Goal: Task Accomplishment & Management: Manage account settings

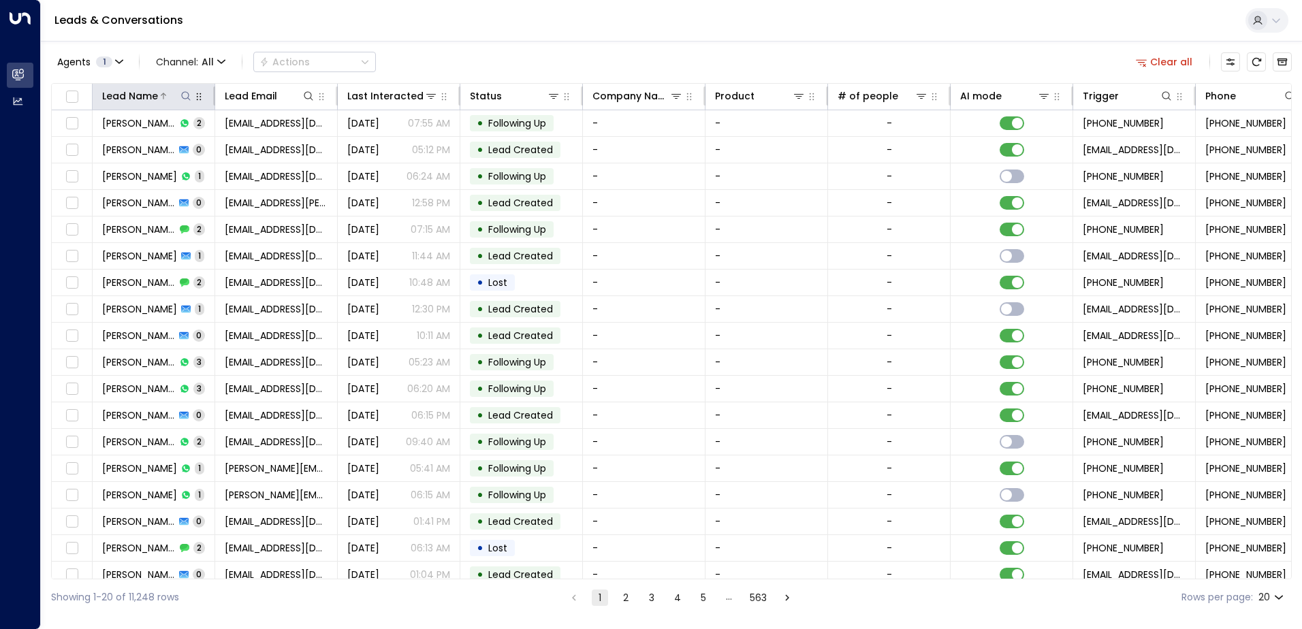
click at [191, 99] on icon at bounding box center [185, 96] width 11 height 11
type input "**********"
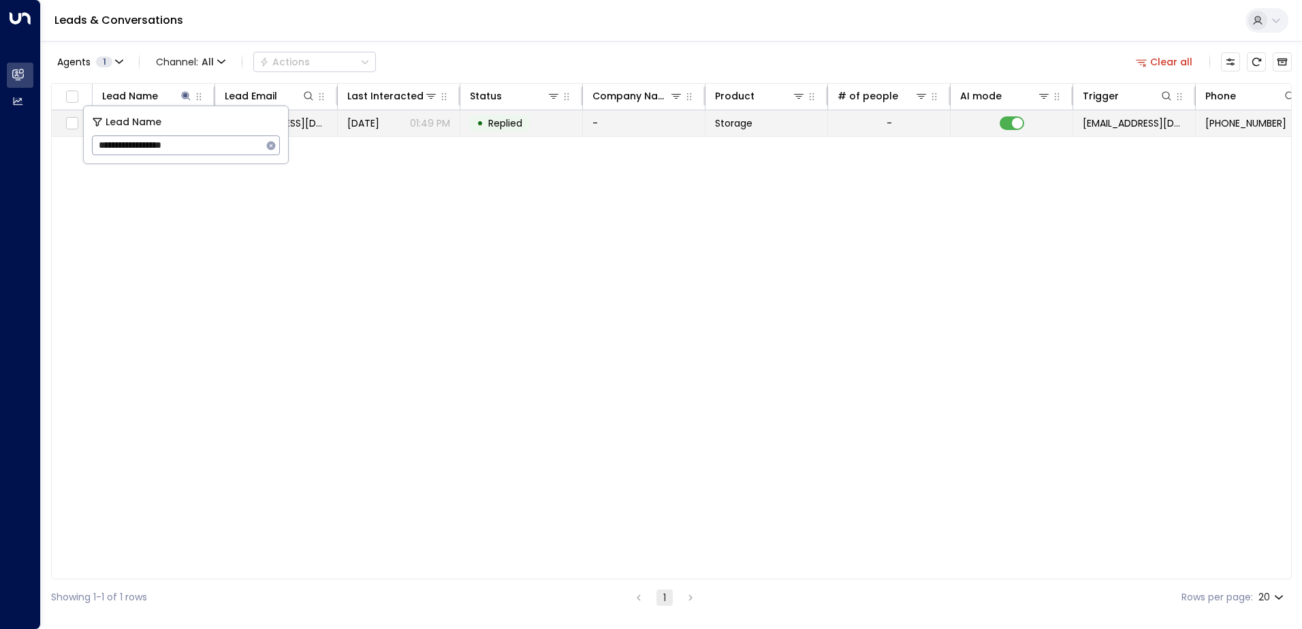
click at [507, 128] on span "Replied" at bounding box center [505, 123] width 34 height 14
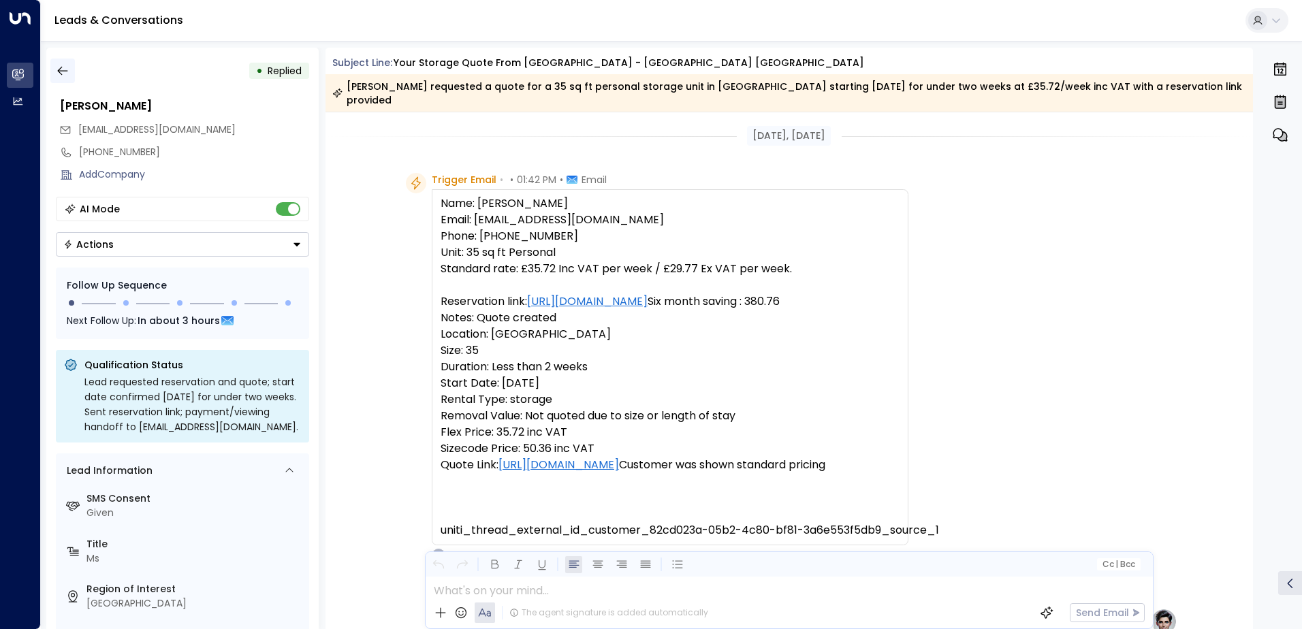
click at [65, 72] on icon "button" at bounding box center [63, 71] width 14 height 14
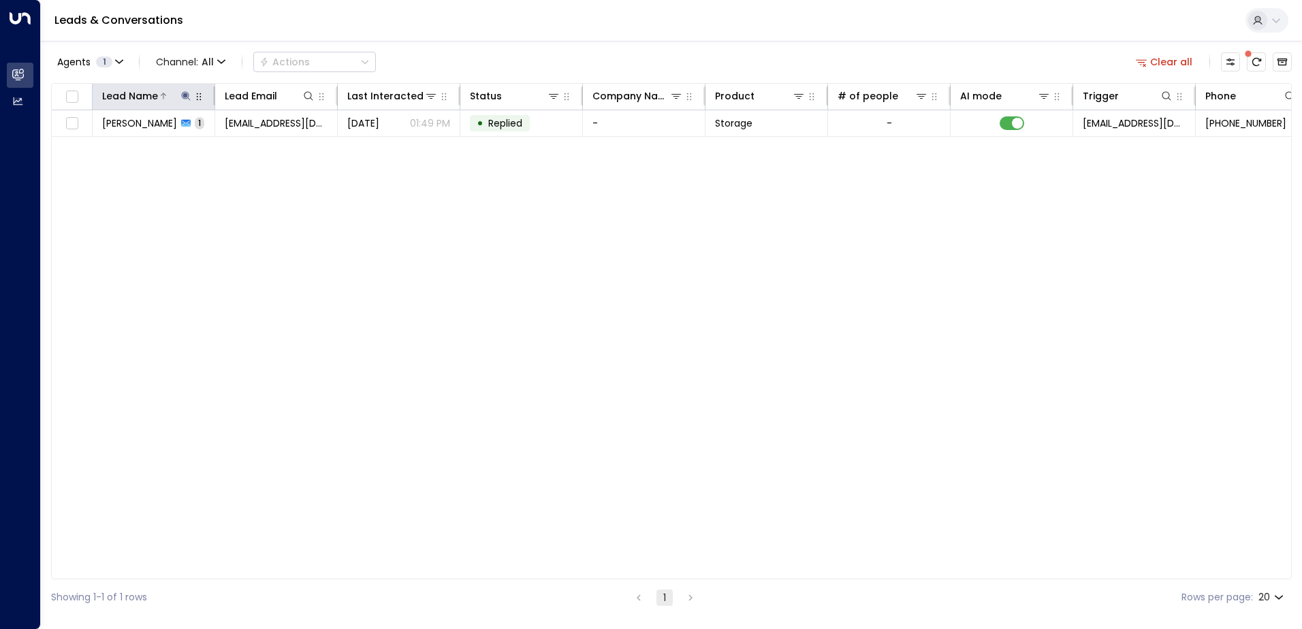
click at [185, 99] on icon at bounding box center [185, 95] width 9 height 9
click at [268, 144] on icon "button" at bounding box center [271, 145] width 9 height 9
click at [255, 146] on input "text" at bounding box center [186, 145] width 188 height 25
paste input "******"
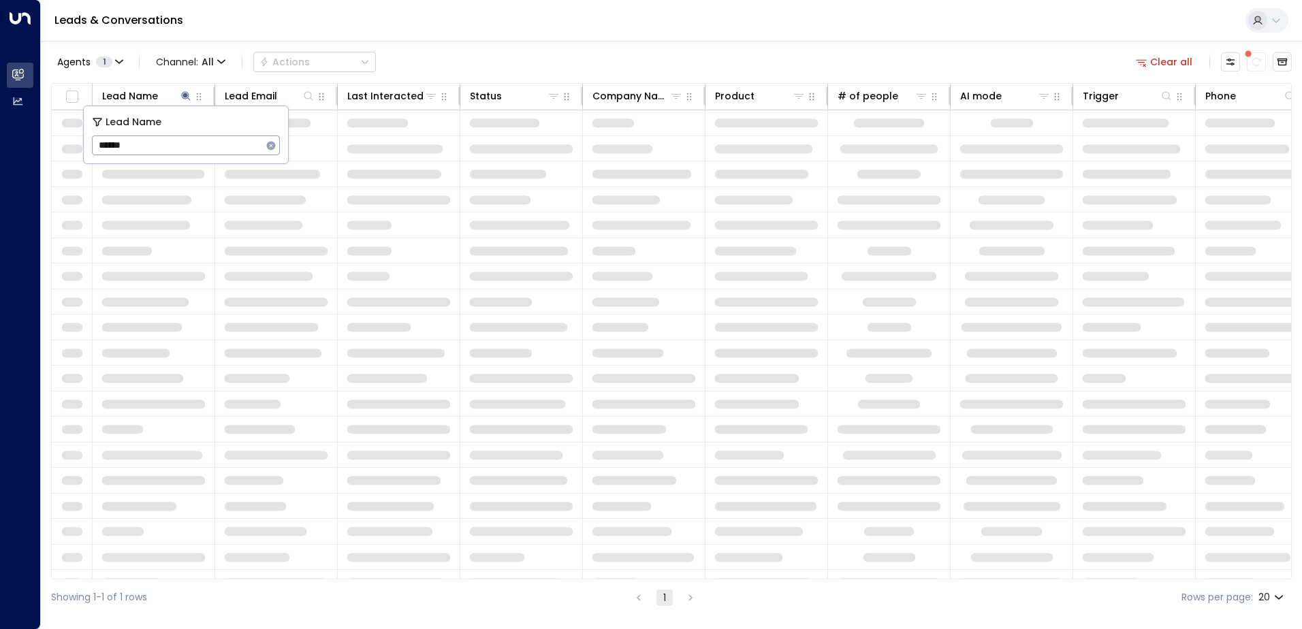
type input "******"
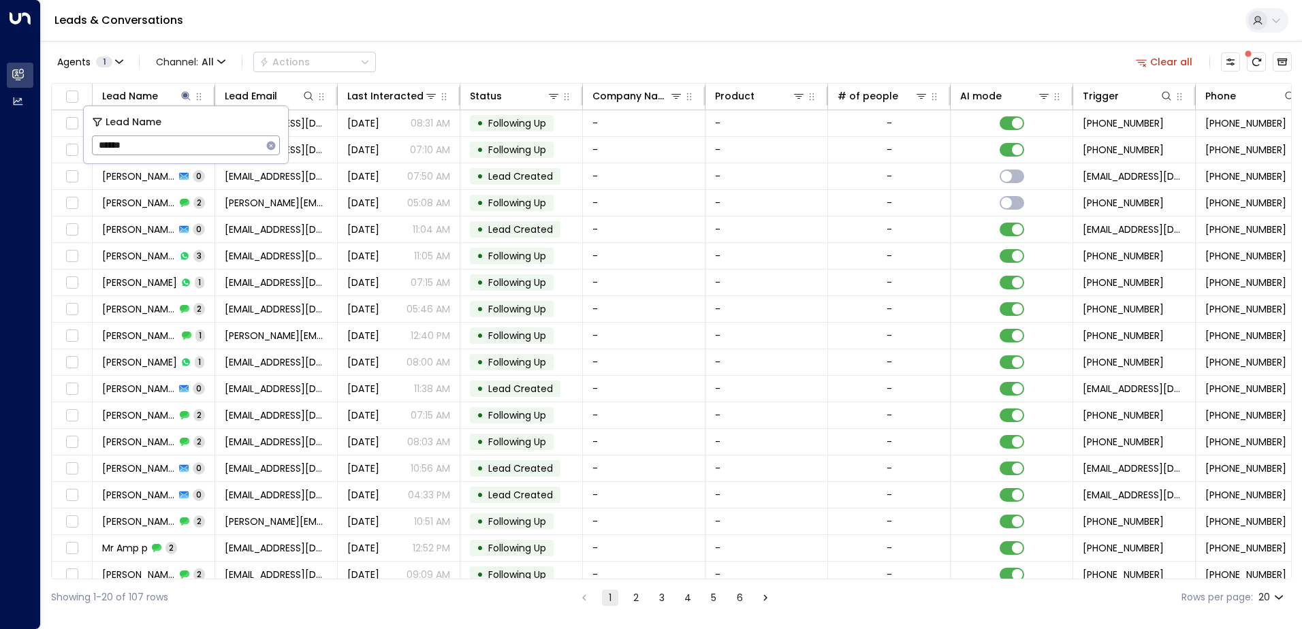
click at [501, 53] on div "Agents 1 Channel: All Actions Clear all" at bounding box center [671, 62] width 1241 height 29
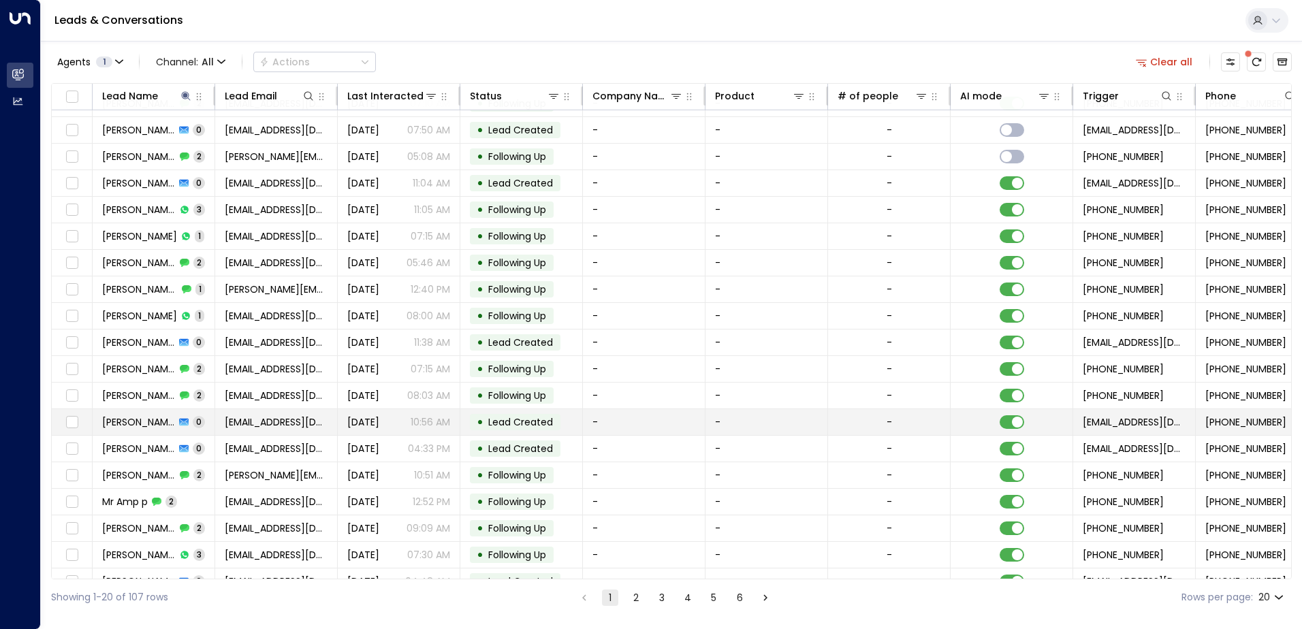
scroll to position [67, 0]
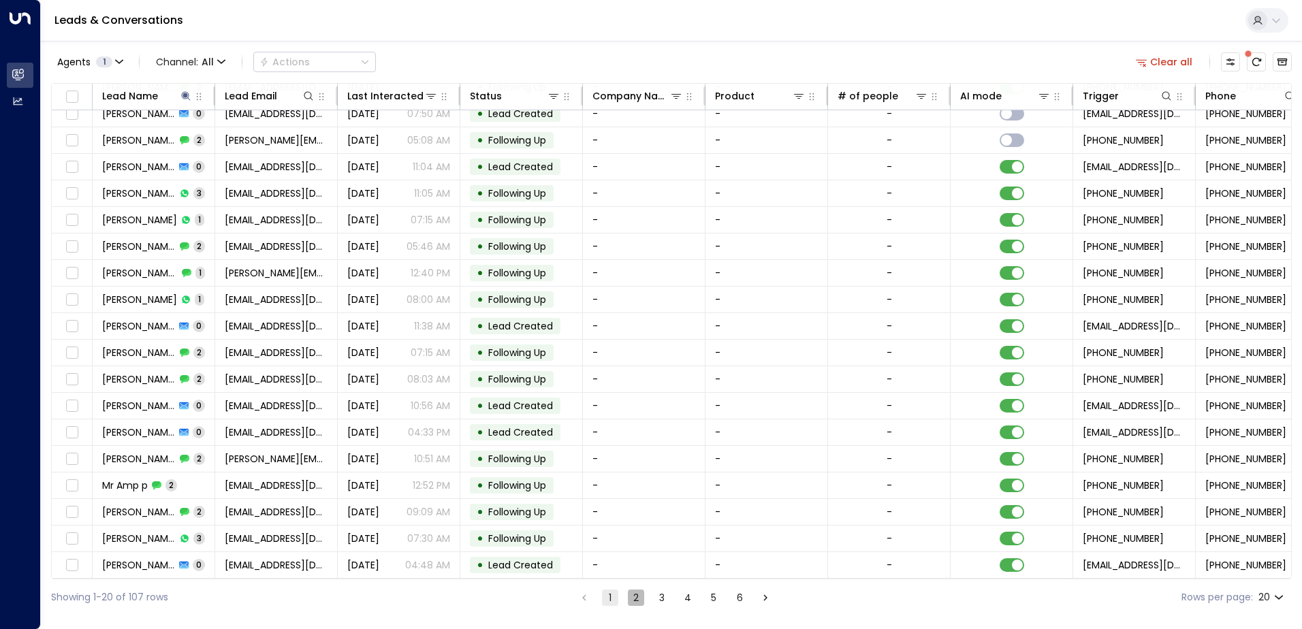
click at [641, 599] on button "2" at bounding box center [636, 598] width 16 height 16
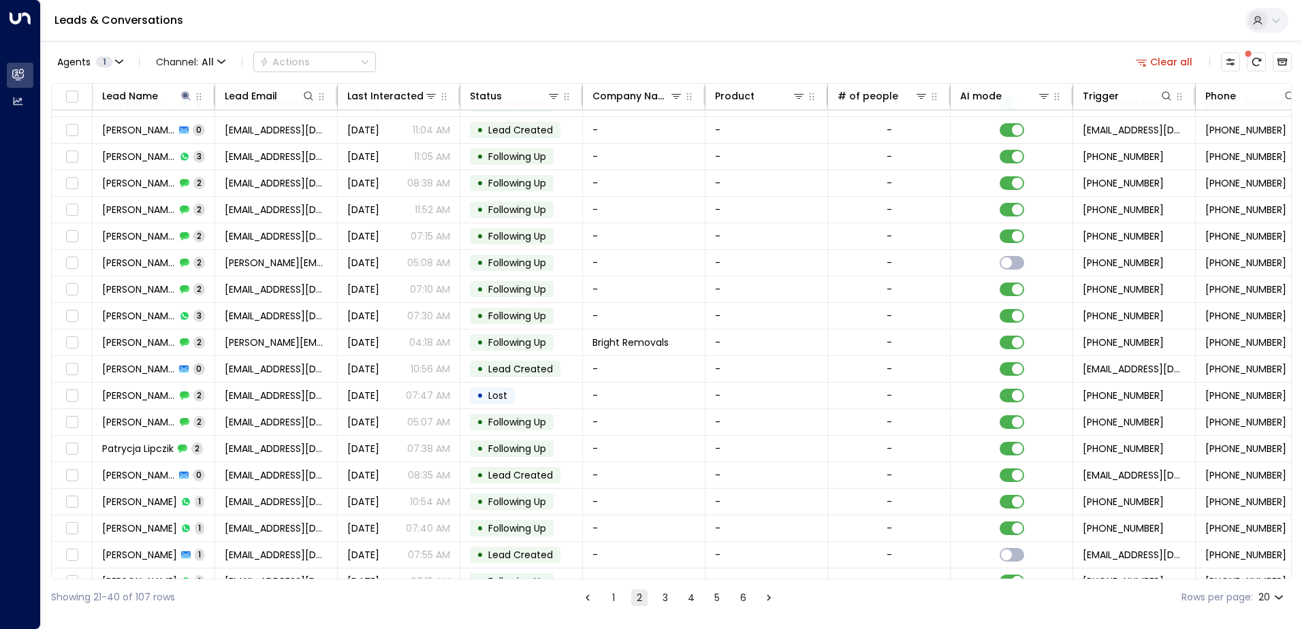
scroll to position [67, 0]
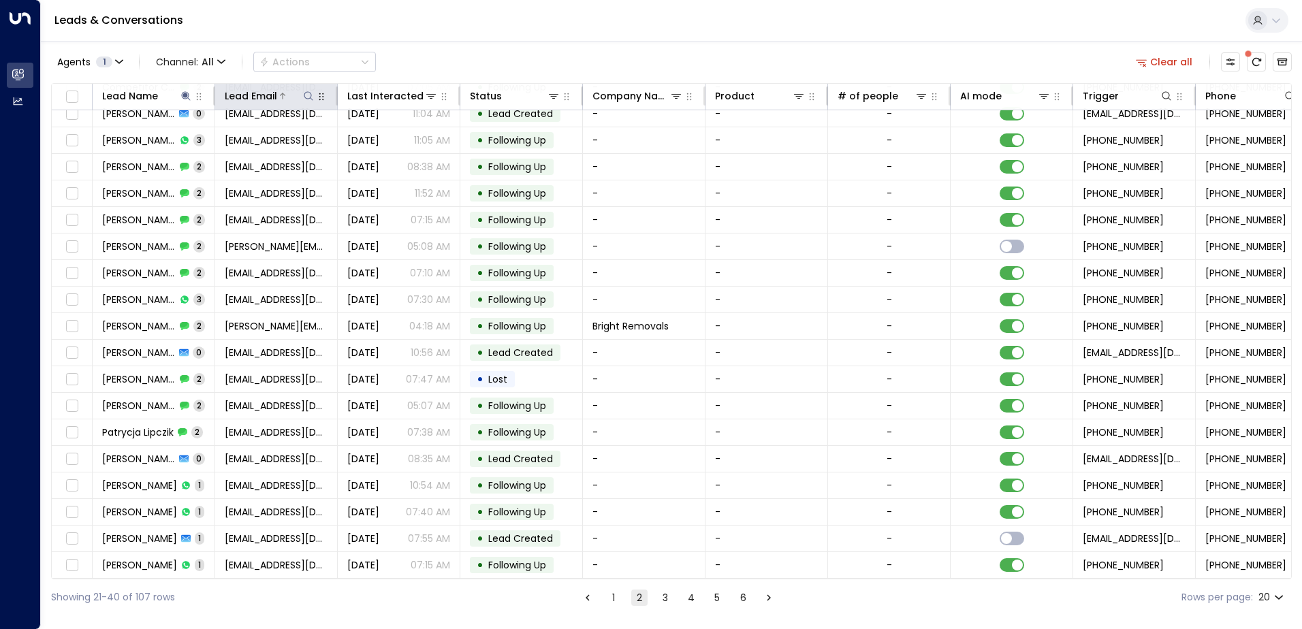
click at [306, 99] on icon at bounding box center [308, 96] width 11 height 11
type input "**********"
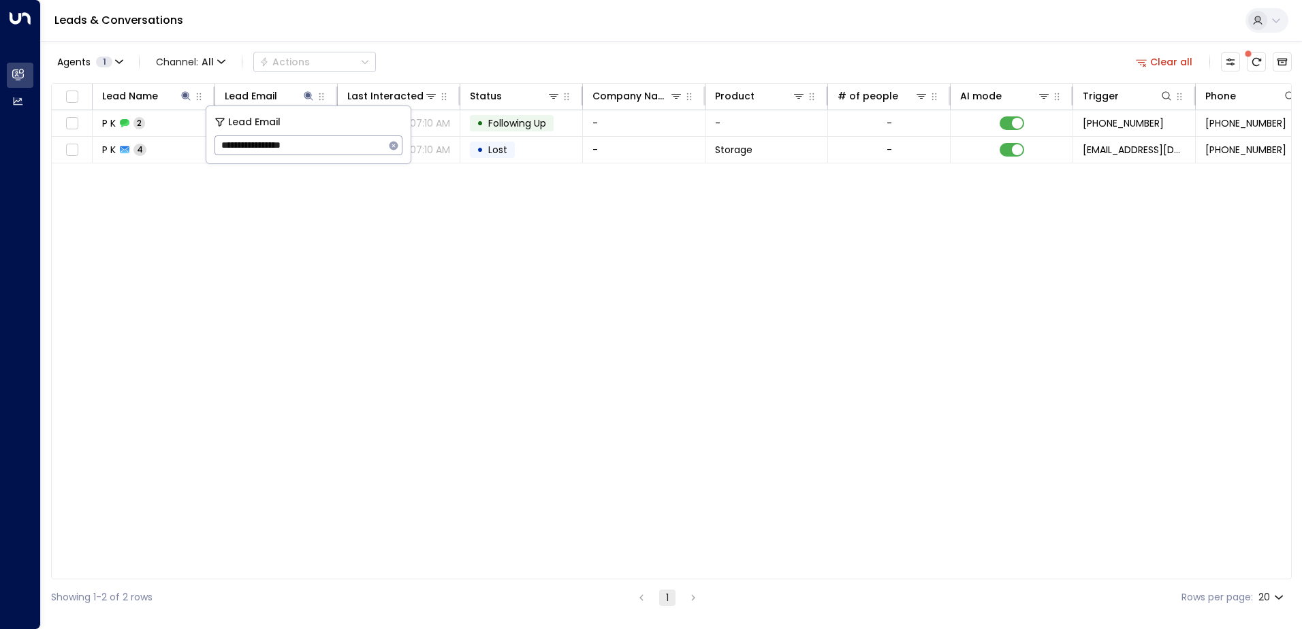
drag, startPoint x: 182, startPoint y: 209, endPoint x: 173, endPoint y: 135, distance: 74.1
click at [182, 208] on div "Lead Name Lead Email Last Interacted Status Company Name Product # of people AI…" at bounding box center [671, 331] width 1241 height 496
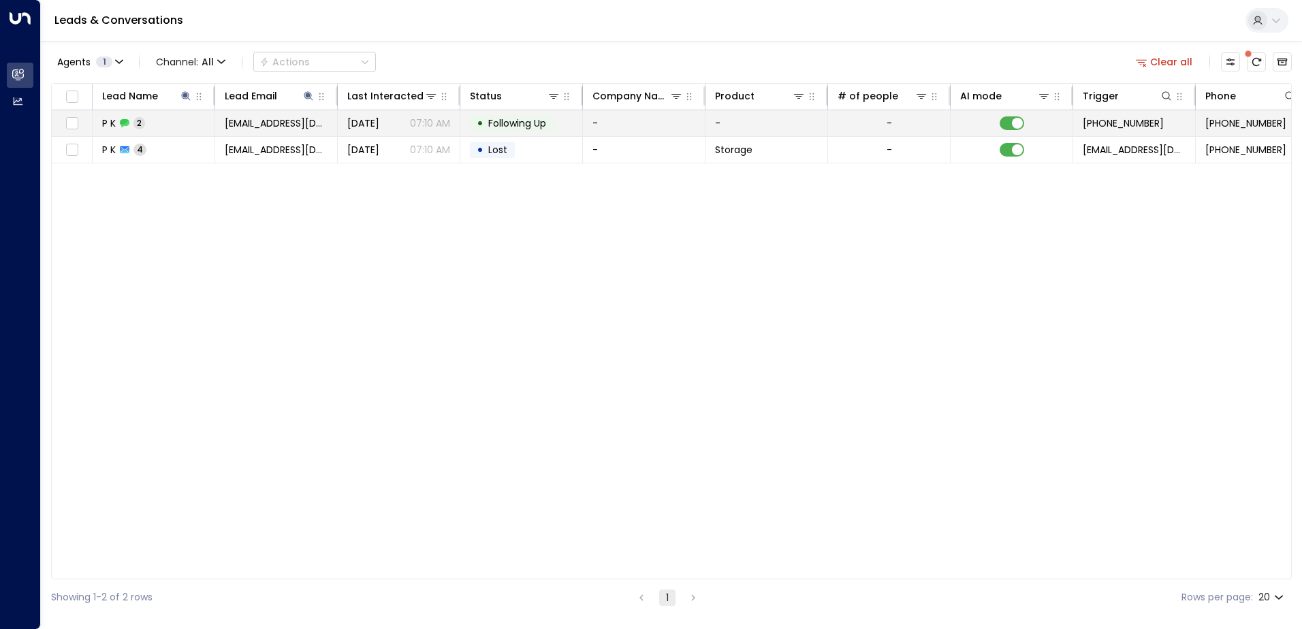
click at [175, 125] on td "P K 2" at bounding box center [154, 123] width 123 height 26
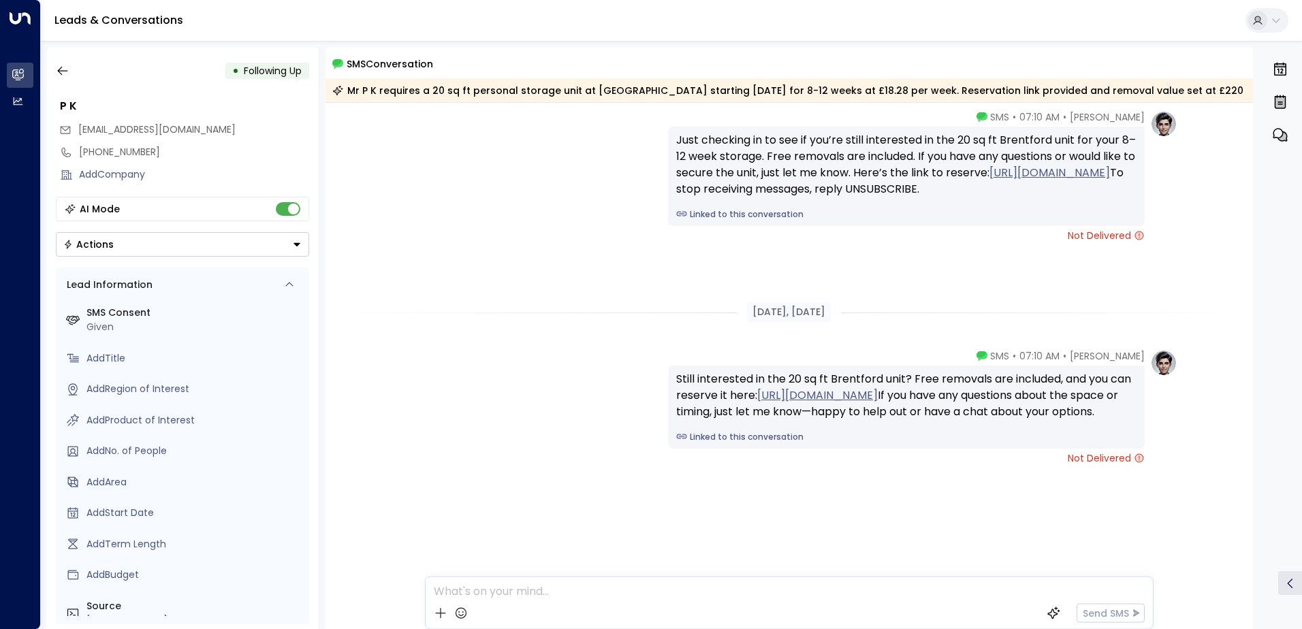
scroll to position [58, 0]
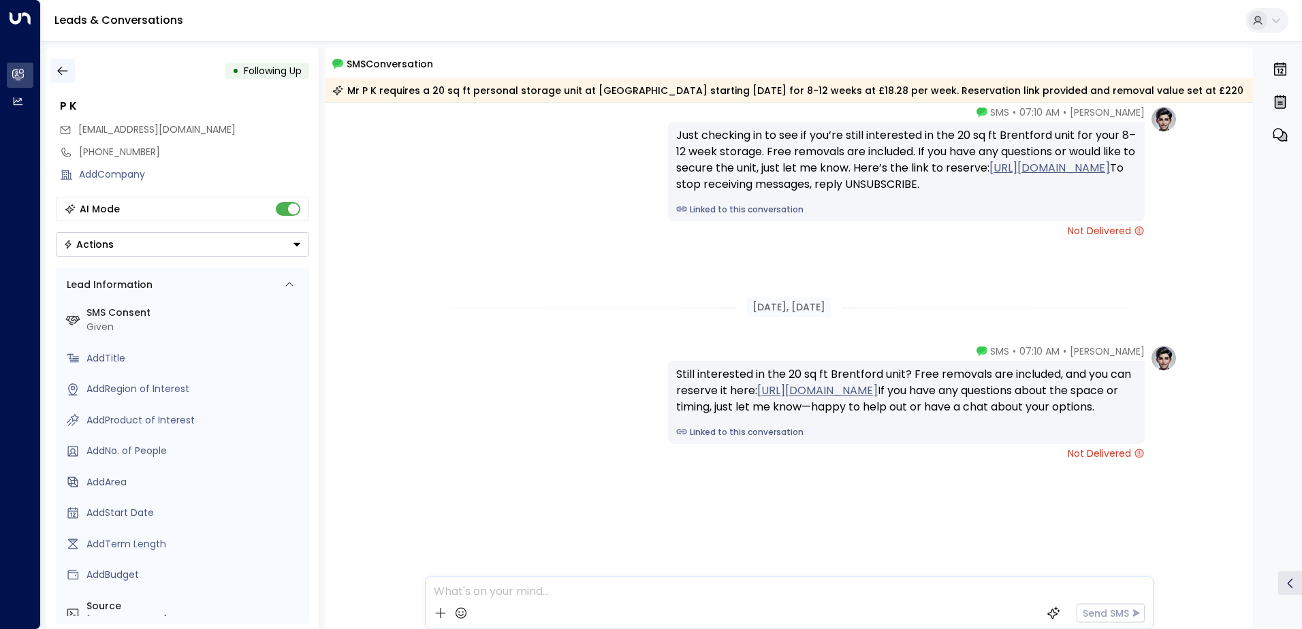
click at [58, 69] on icon "button" at bounding box center [63, 71] width 14 height 14
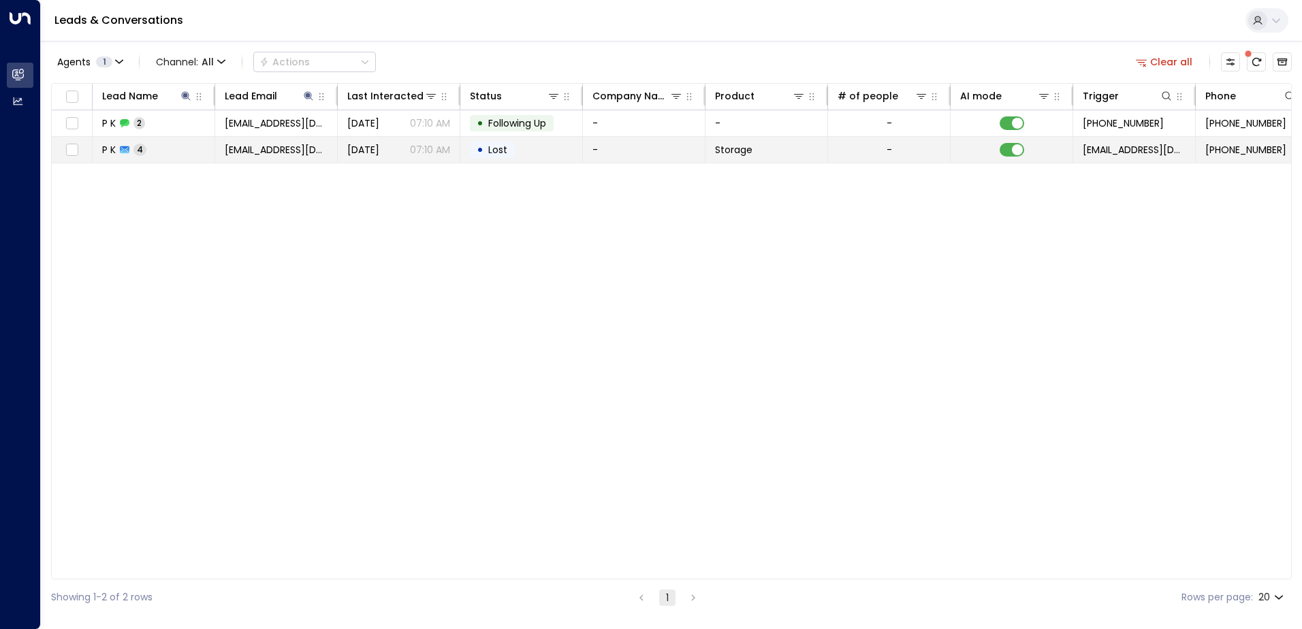
click at [179, 146] on td "P K 4" at bounding box center [154, 150] width 123 height 26
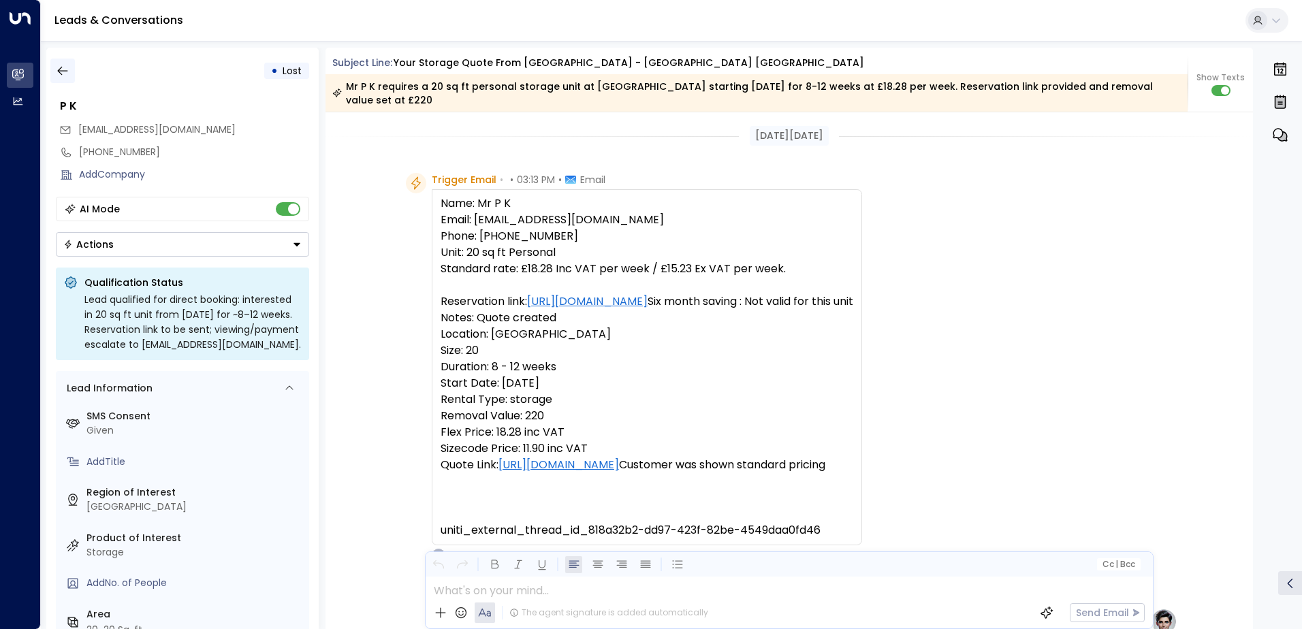
click at [57, 71] on icon "button" at bounding box center [62, 71] width 10 height 9
